Goal: Information Seeking & Learning: Learn about a topic

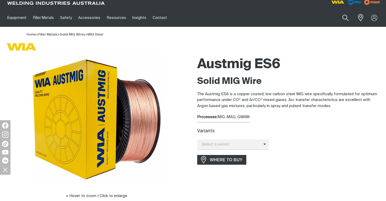
scroll to position [8, 0]
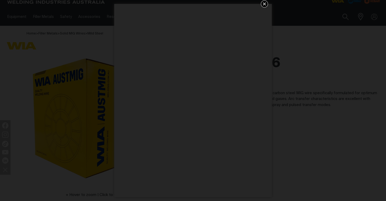
click at [262, 6] on icon "Get 5 WIA Welding Guides Free!" at bounding box center [264, 4] width 6 height 6
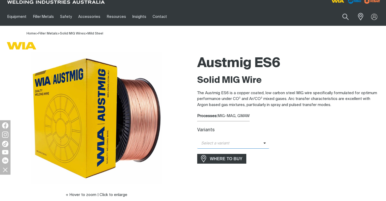
click at [237, 141] on span "Select a variant" at bounding box center [230, 143] width 66 height 6
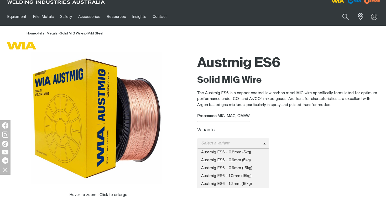
click at [282, 123] on div at bounding box center [289, 123] width 185 height 0
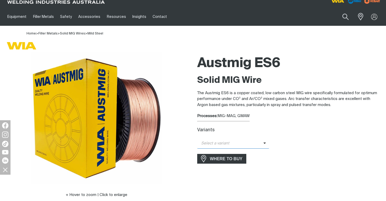
click at [235, 140] on span "Select a variant" at bounding box center [233, 143] width 72 height 10
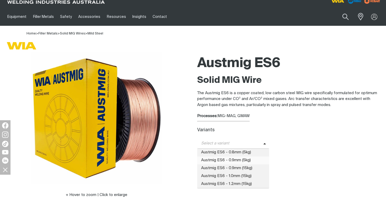
click at [247, 163] on span "Austmig ES6 - 0.9mm (5kg)" at bounding box center [233, 160] width 72 height 8
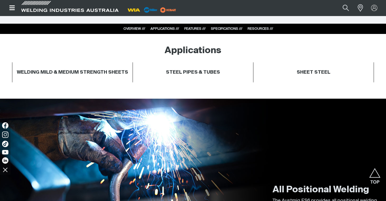
scroll to position [268, 0]
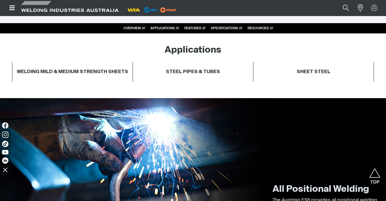
click at [304, 70] on h4 "SHEET STEEL" at bounding box center [313, 72] width 115 height 6
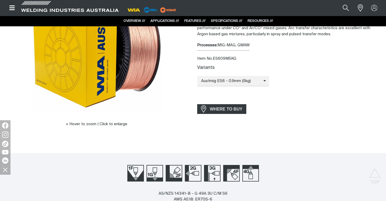
scroll to position [0, 0]
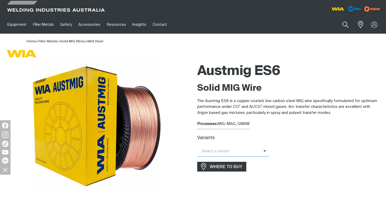
click at [212, 148] on span "Select a variant" at bounding box center [233, 151] width 72 height 10
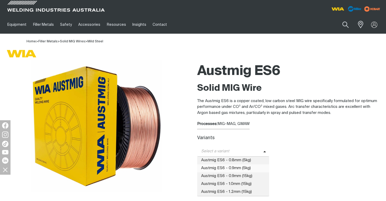
click at [226, 170] on span "Austmig ES6 - 0.9mm (5kg)" at bounding box center [233, 168] width 72 height 8
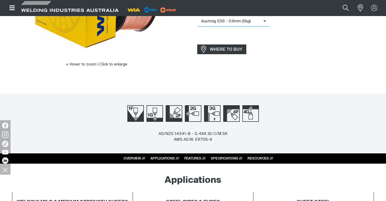
scroll to position [140, 0]
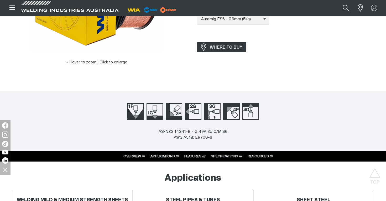
click at [228, 156] on link "SPECIFICATIONS ///" at bounding box center [227, 155] width 32 height 3
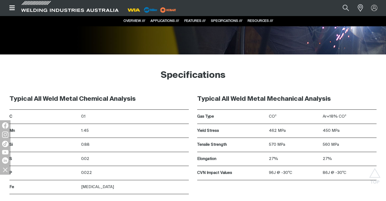
scroll to position [747, 0]
